Goal: Task Accomplishment & Management: Use online tool/utility

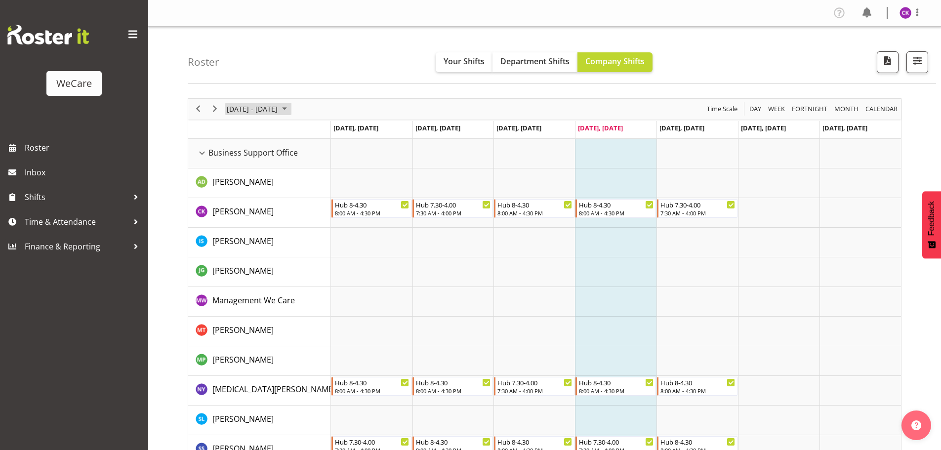
drag, startPoint x: 249, startPoint y: 108, endPoint x: 254, endPoint y: 122, distance: 14.7
click at [249, 108] on span "[DATE] - [DATE]" at bounding box center [252, 109] width 53 height 12
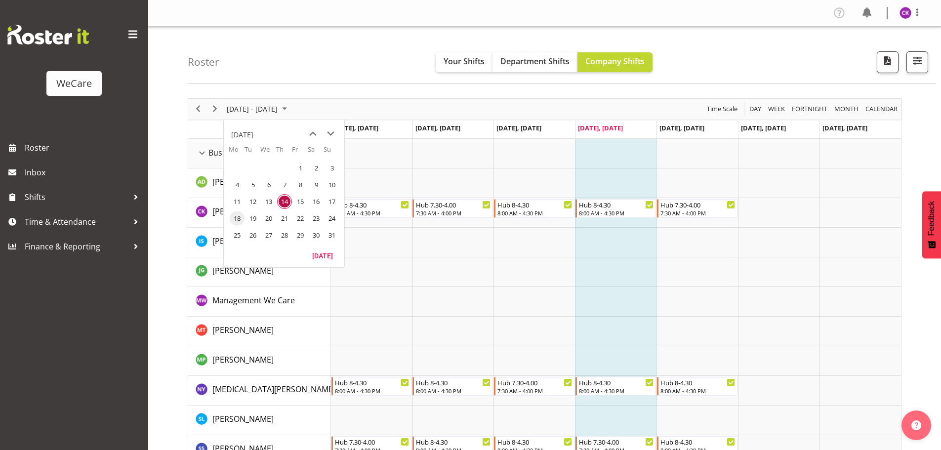
click at [241, 216] on span "18" at bounding box center [237, 218] width 15 height 15
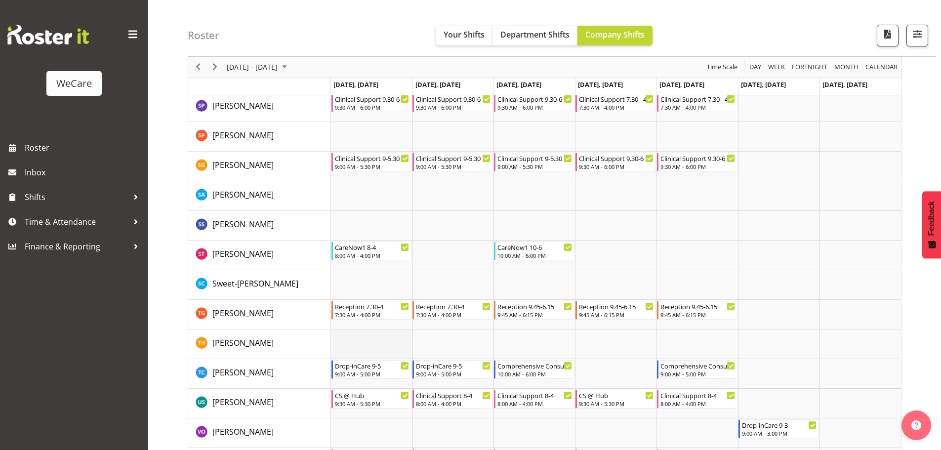
scroll to position [3846, 0]
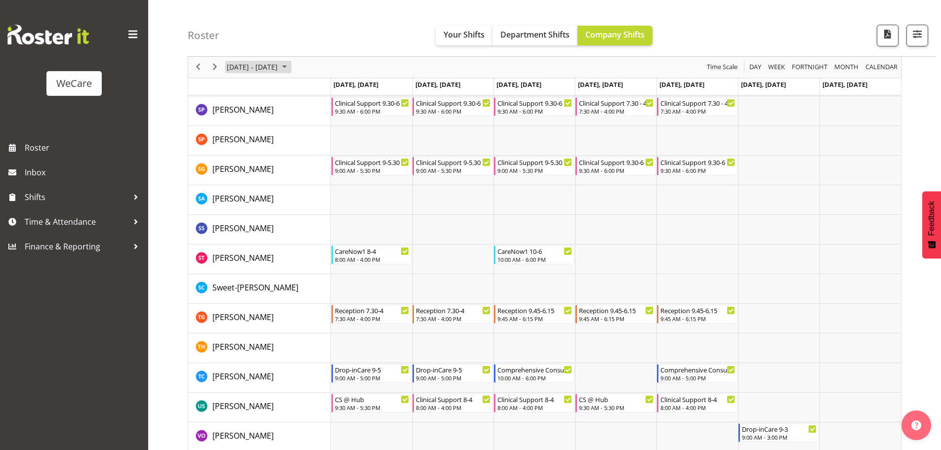
click at [264, 63] on span "[DATE] - [DATE]" at bounding box center [252, 67] width 53 height 12
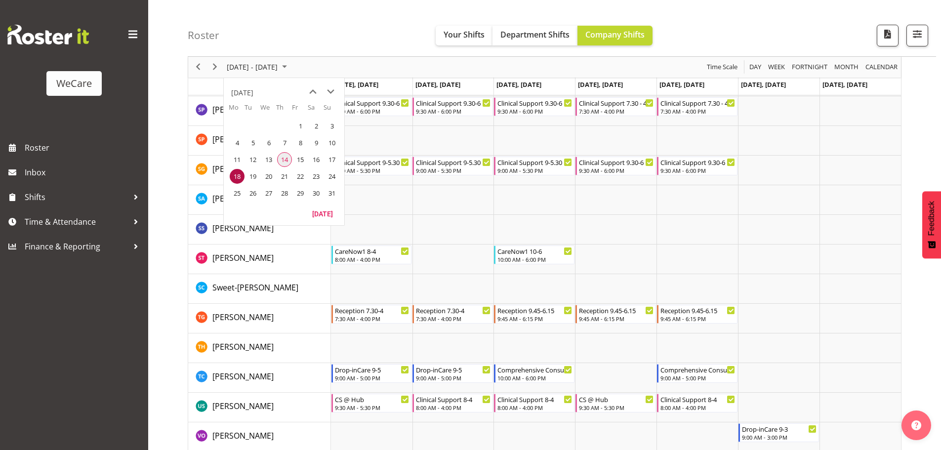
click at [286, 157] on span "14" at bounding box center [284, 159] width 15 height 15
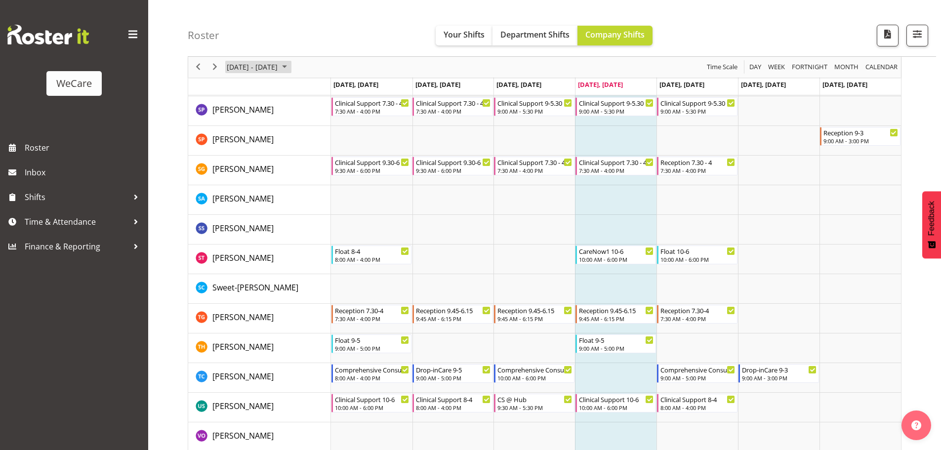
click at [262, 72] on span "[DATE] - [DATE]" at bounding box center [252, 67] width 53 height 12
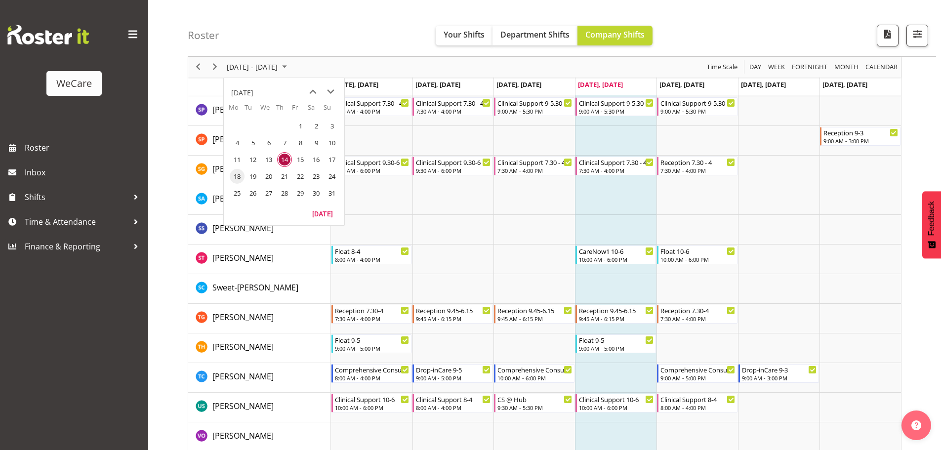
click at [238, 176] on span "18" at bounding box center [237, 176] width 15 height 15
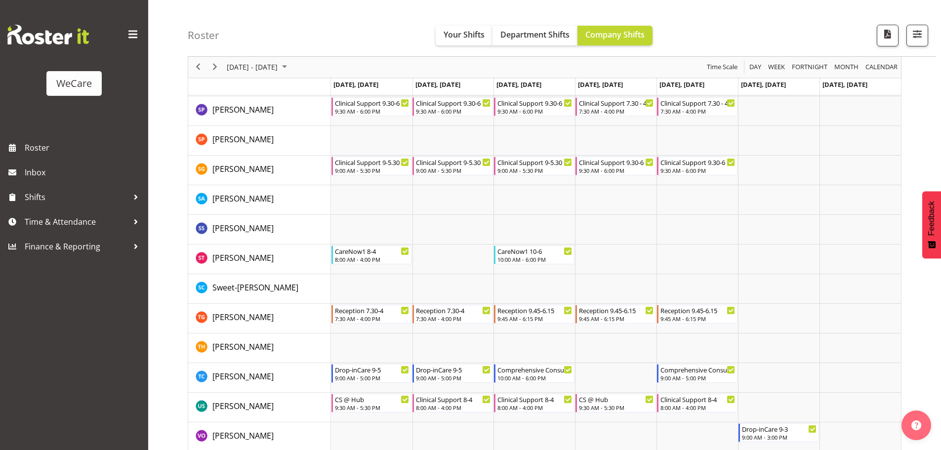
click at [291, 57] on div "[DATE] - [DATE]" at bounding box center [258, 67] width 70 height 21
click at [287, 163] on span "14" at bounding box center [284, 159] width 15 height 15
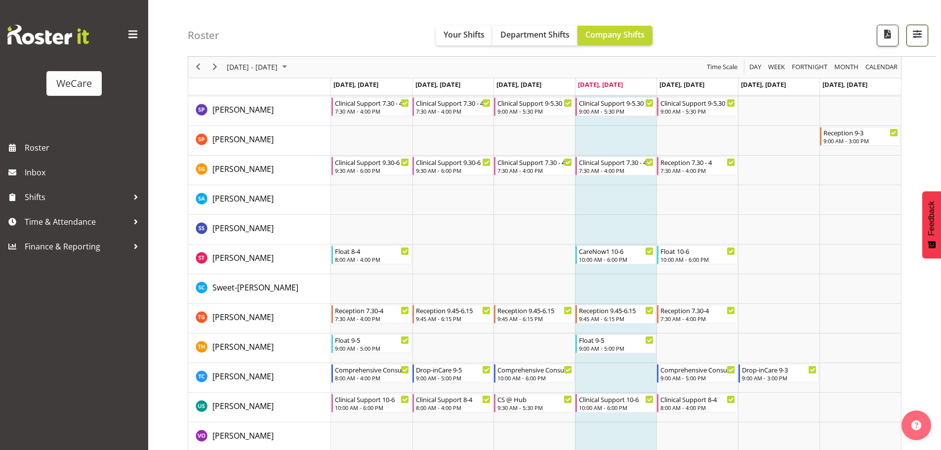
click at [926, 37] on button "button" at bounding box center [918, 36] width 22 height 22
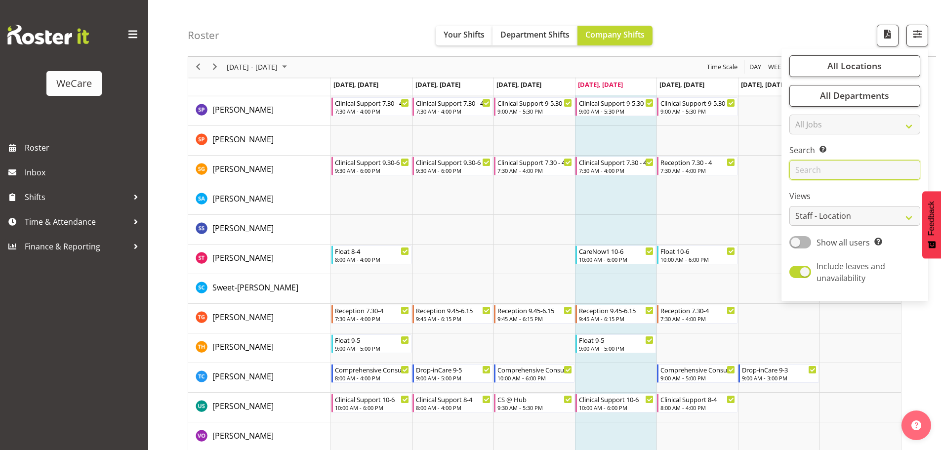
click at [824, 172] on input "text" at bounding box center [855, 171] width 131 height 20
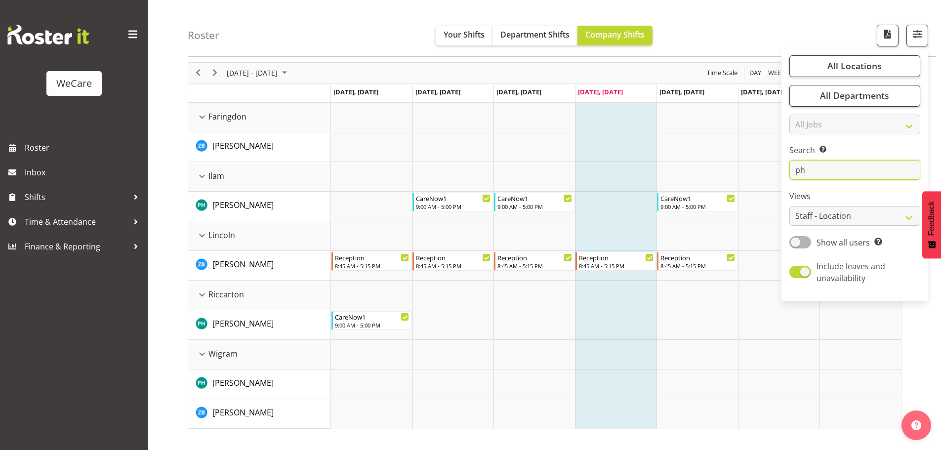
scroll to position [36, 0]
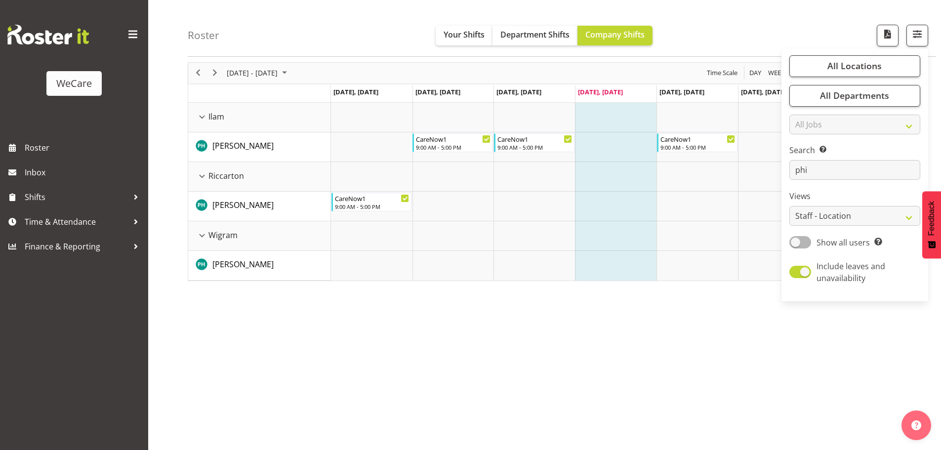
click at [819, 159] on div "Search Search for a particular employee phi" at bounding box center [855, 163] width 131 height 36
click at [817, 161] on input "phi" at bounding box center [855, 171] width 131 height 20
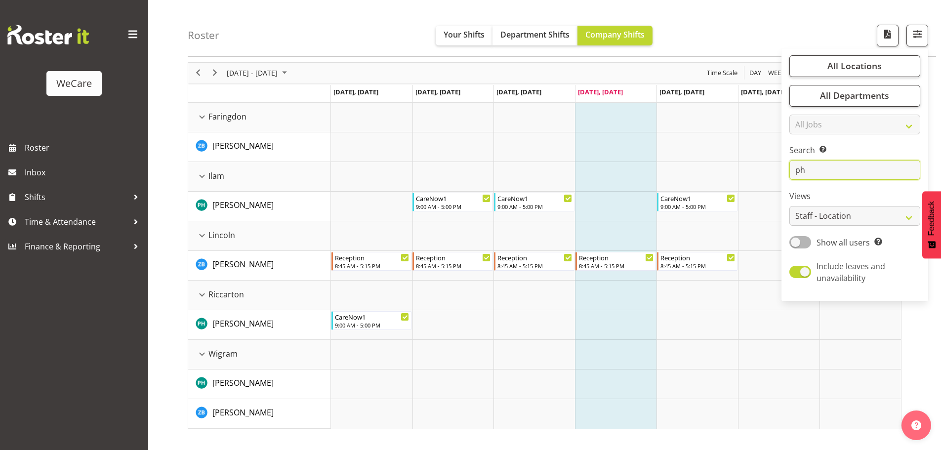
type input "p"
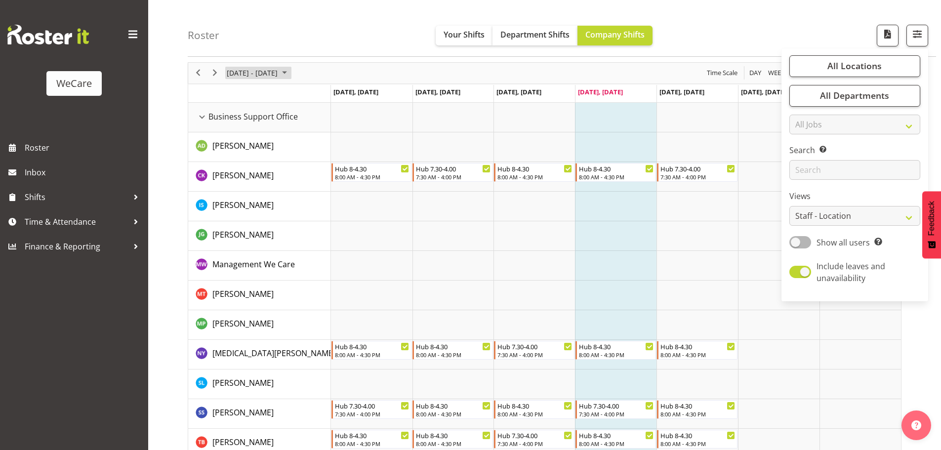
click at [270, 71] on span "[DATE] - [DATE]" at bounding box center [252, 73] width 53 height 12
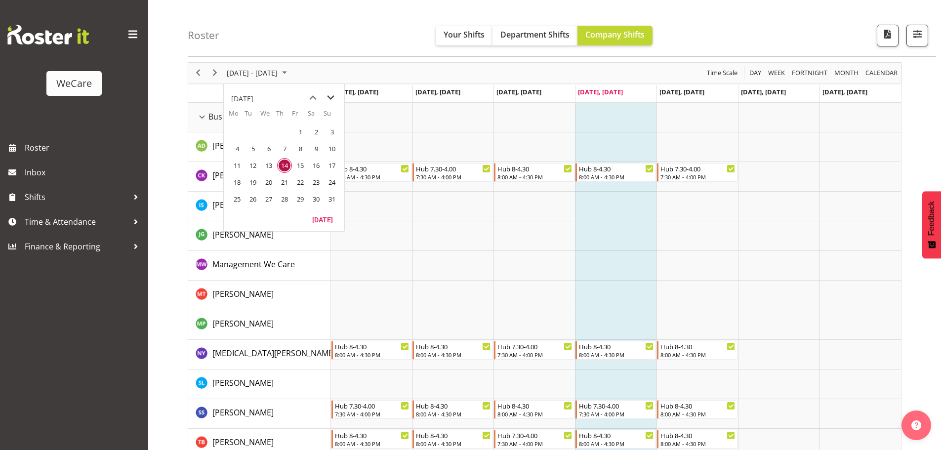
click at [334, 95] on span "next month" at bounding box center [330, 98] width 17 height 18
click at [240, 135] on span "1" at bounding box center [237, 132] width 15 height 15
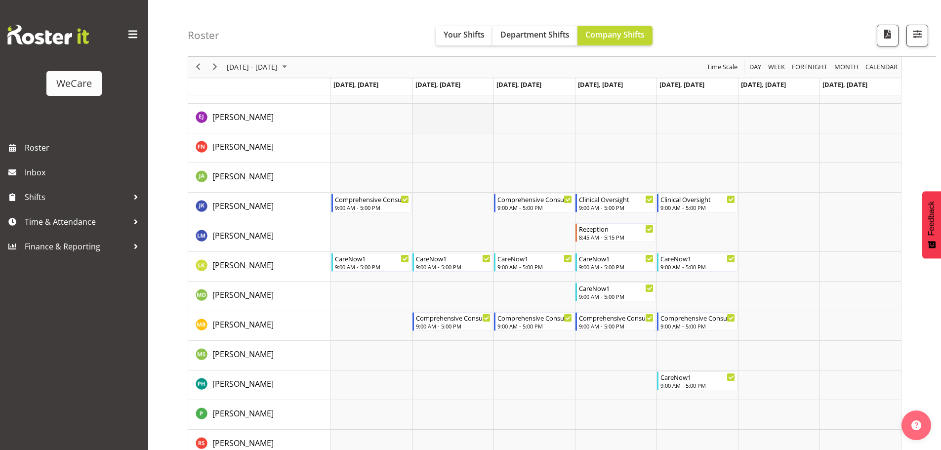
scroll to position [1222, 0]
click at [279, 69] on span "[DATE] - [DATE]" at bounding box center [252, 67] width 53 height 12
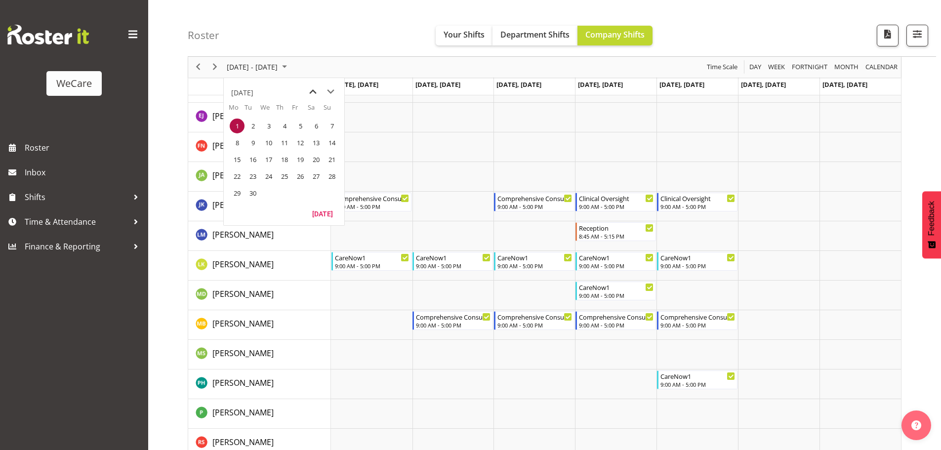
click at [315, 95] on span "previous month" at bounding box center [312, 92] width 17 height 18
click at [286, 163] on span "14" at bounding box center [284, 159] width 15 height 15
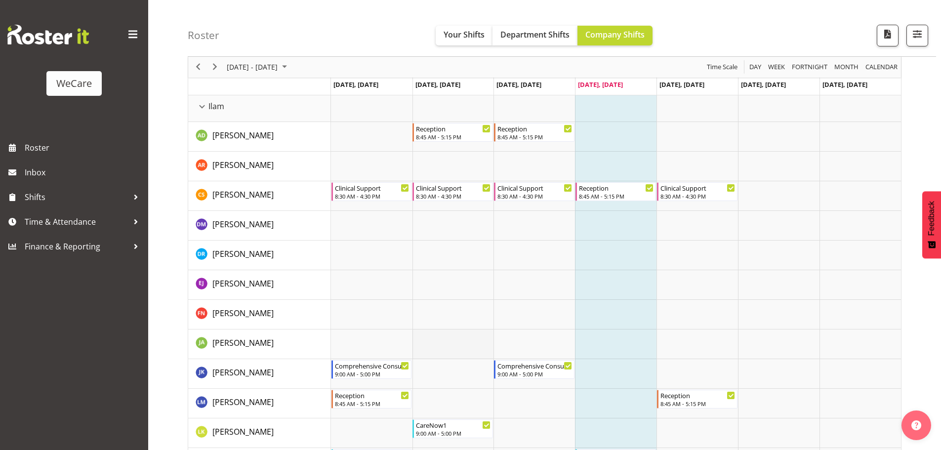
scroll to position [1093, 0]
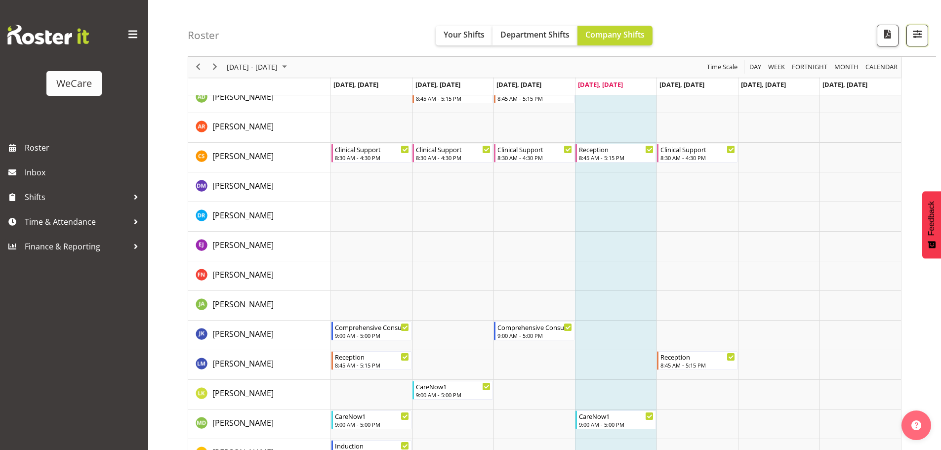
click at [927, 31] on button "button" at bounding box center [918, 36] width 22 height 22
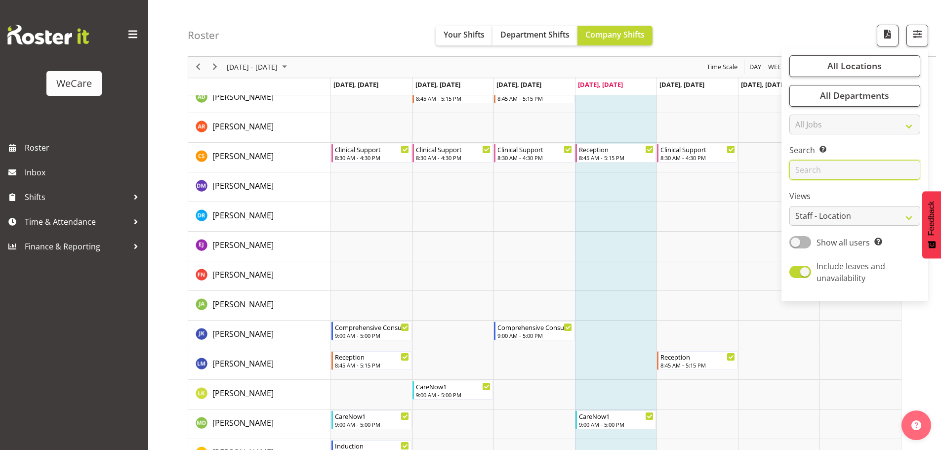
click at [848, 163] on input "text" at bounding box center [855, 171] width 131 height 20
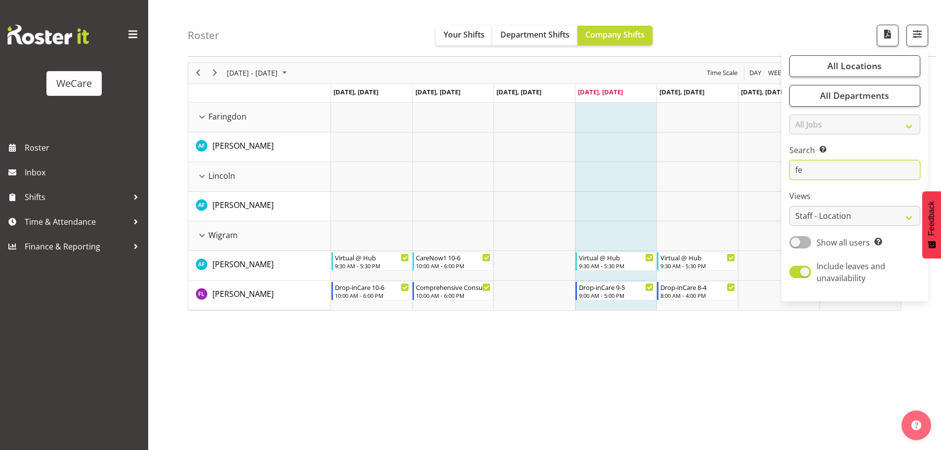
scroll to position [36, 0]
click at [811, 171] on input "fe" at bounding box center [855, 171] width 131 height 20
type input "f"
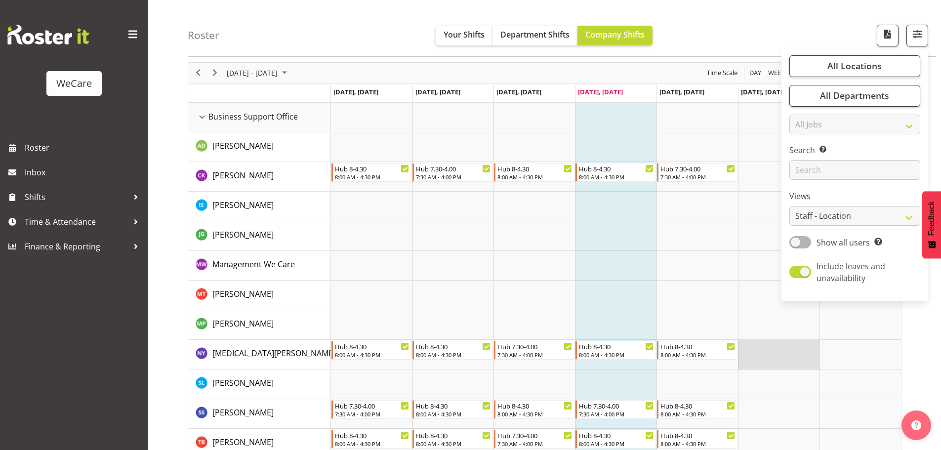
click at [753, 365] on td "Timeline Week of August 14, 2025" at bounding box center [779, 355] width 82 height 30
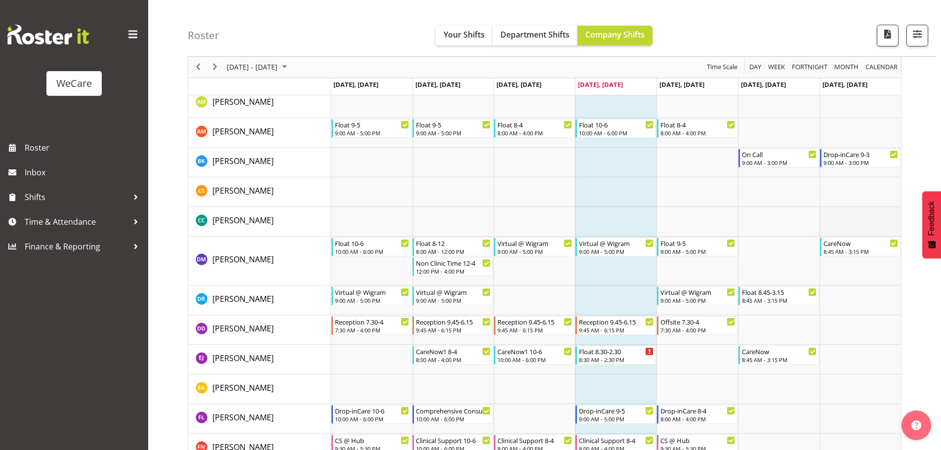
scroll to position [2902, 0]
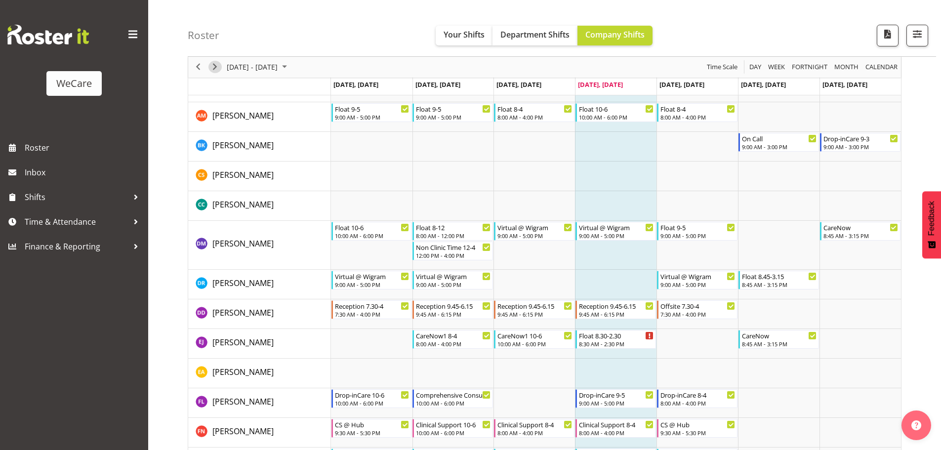
click at [218, 65] on span "Next" at bounding box center [215, 67] width 12 height 12
click at [198, 69] on span "Previous" at bounding box center [198, 67] width 12 height 12
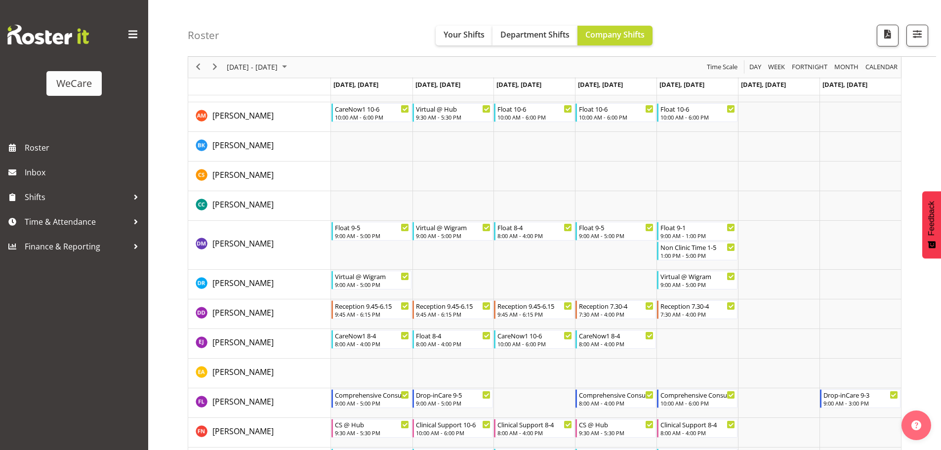
scroll to position [2921, 0]
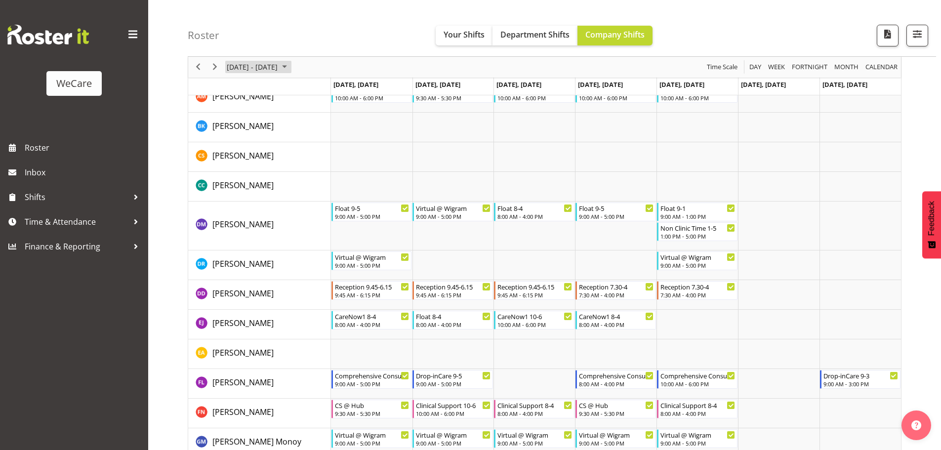
click at [291, 72] on span "August 2025" at bounding box center [285, 67] width 12 height 12
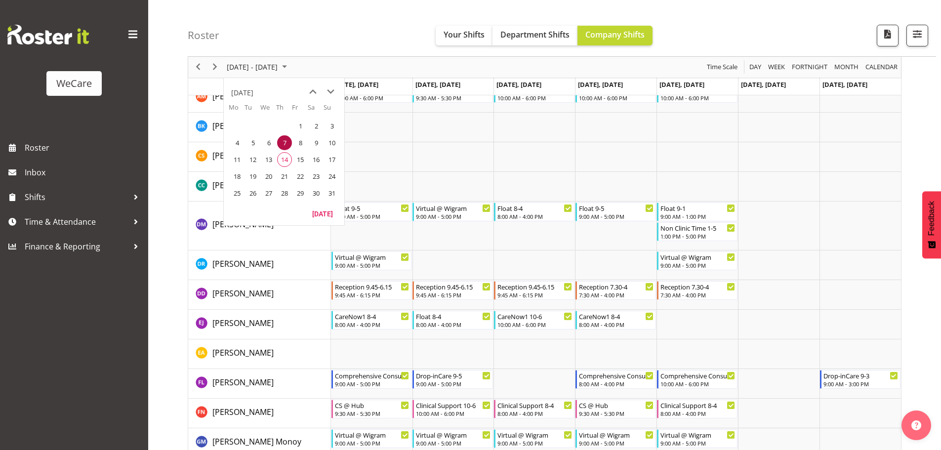
click at [236, 178] on span "18" at bounding box center [237, 176] width 15 height 15
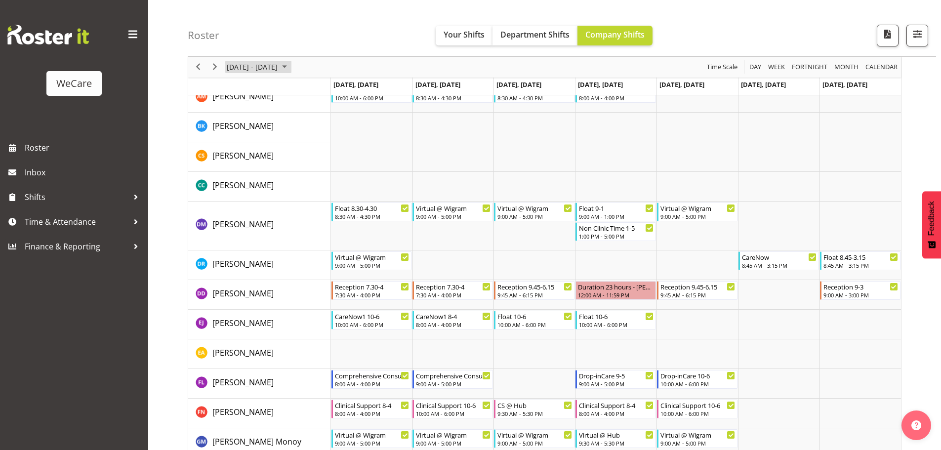
drag, startPoint x: 278, startPoint y: 70, endPoint x: 295, endPoint y: 117, distance: 50.0
click at [278, 70] on span "[DATE] - [DATE]" at bounding box center [252, 67] width 53 height 12
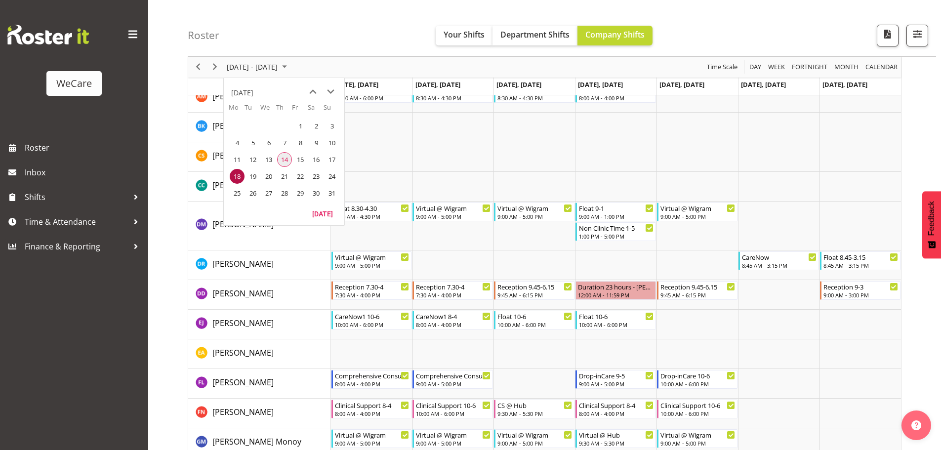
click at [288, 157] on span "14" at bounding box center [284, 159] width 15 height 15
